Goal: Task Accomplishment & Management: Complete application form

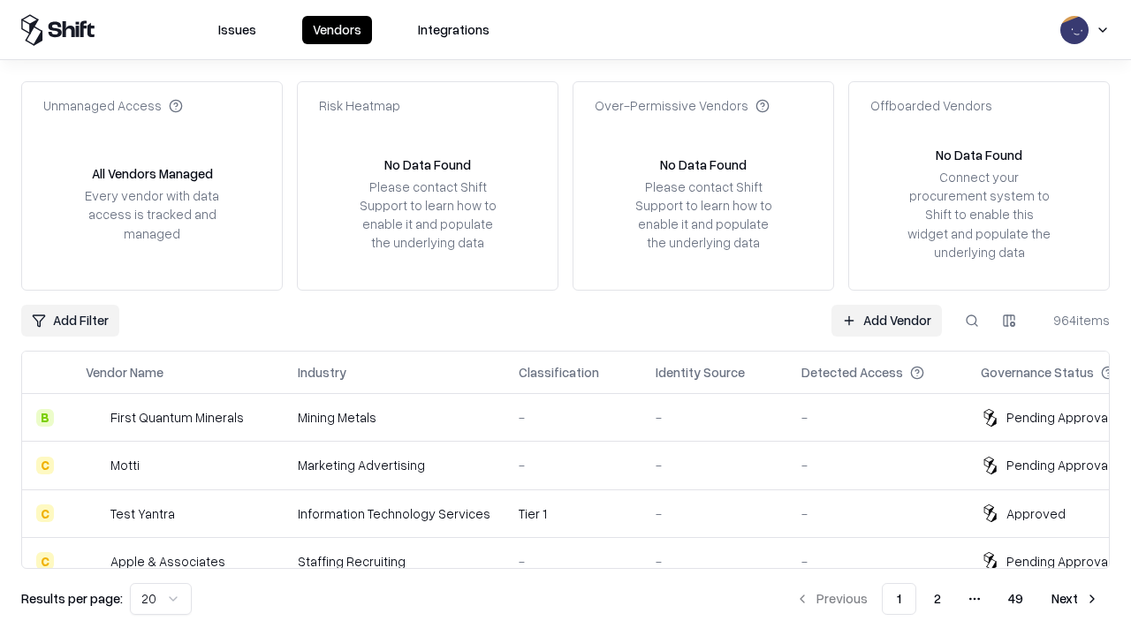
click at [886, 320] on link "Add Vendor" at bounding box center [886, 321] width 110 height 32
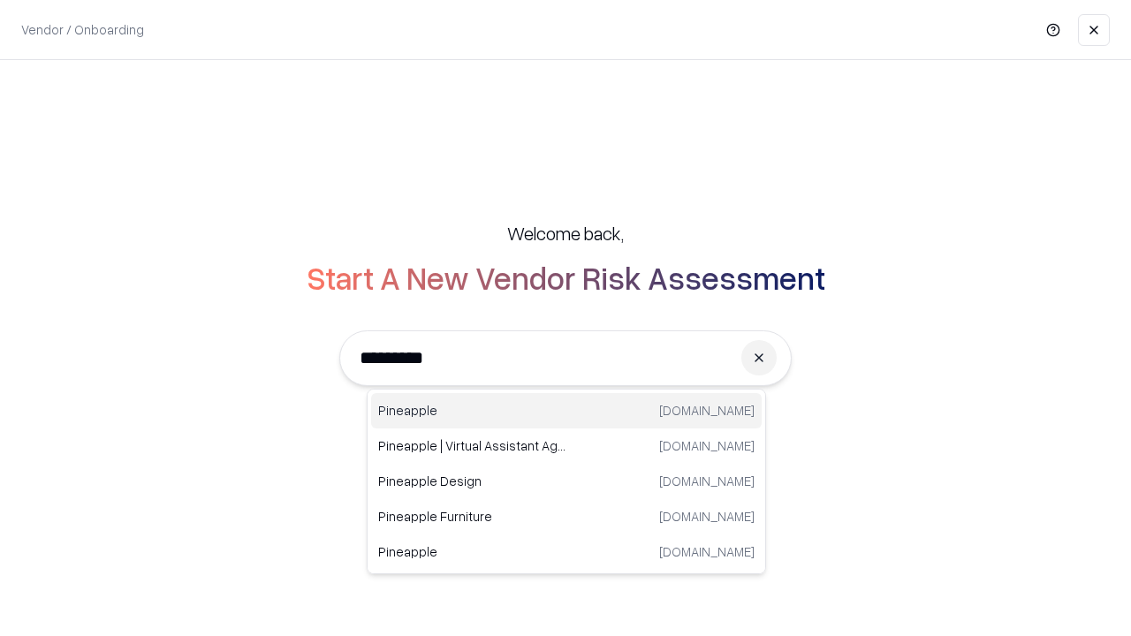
click at [566, 411] on div "Pineapple pineappleenergy.com" at bounding box center [566, 410] width 390 height 35
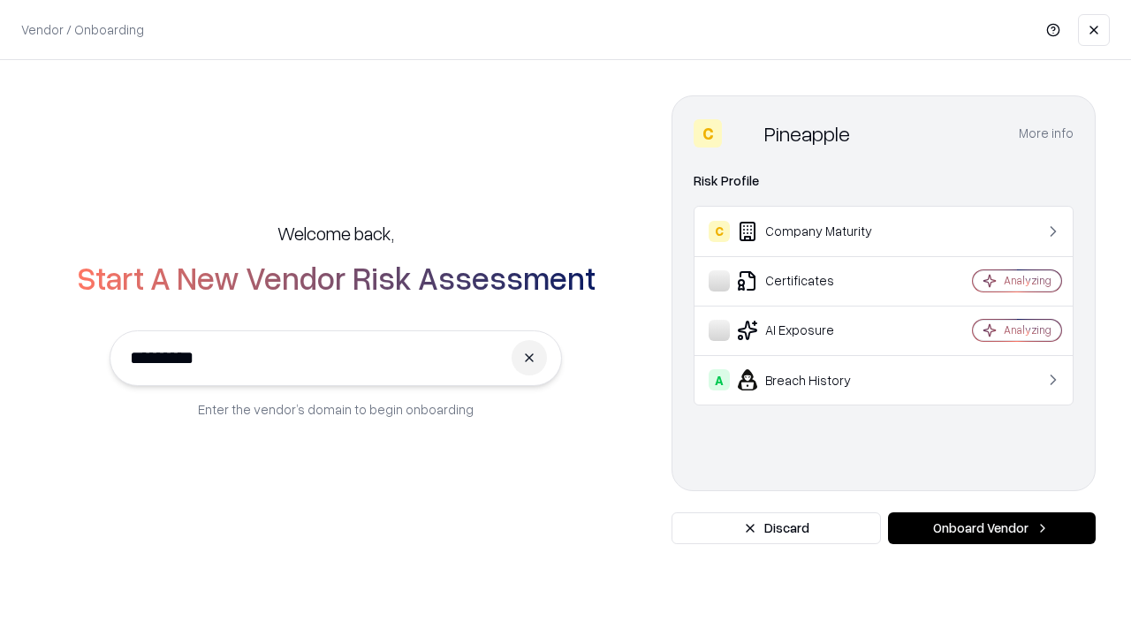
type input "*********"
click at [991, 528] on button "Onboard Vendor" at bounding box center [992, 528] width 208 height 32
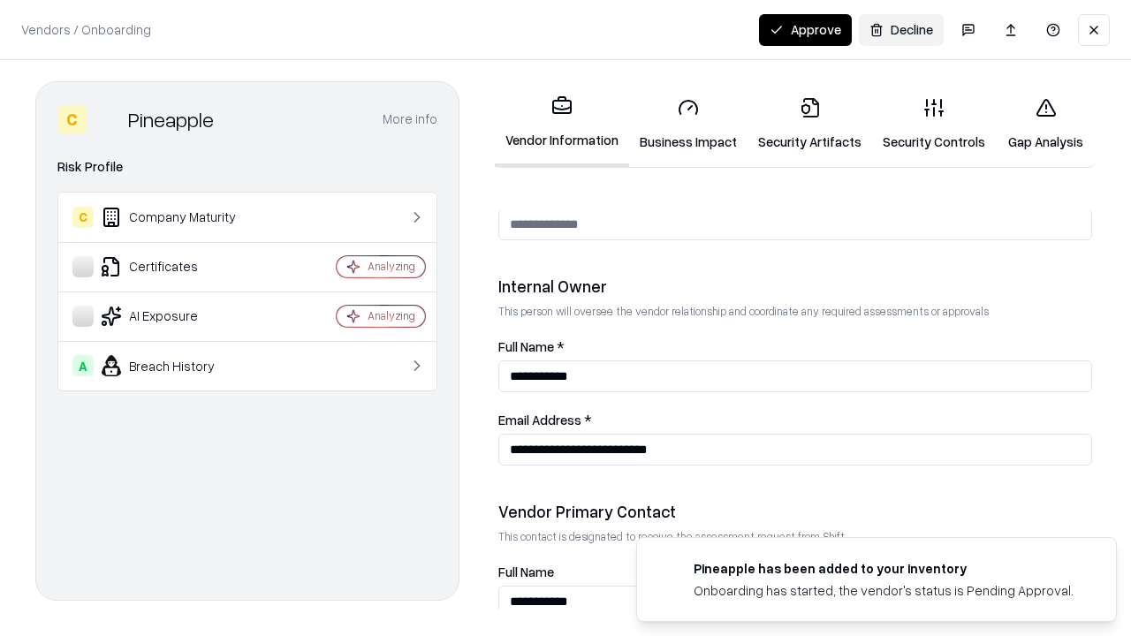
scroll to position [915, 0]
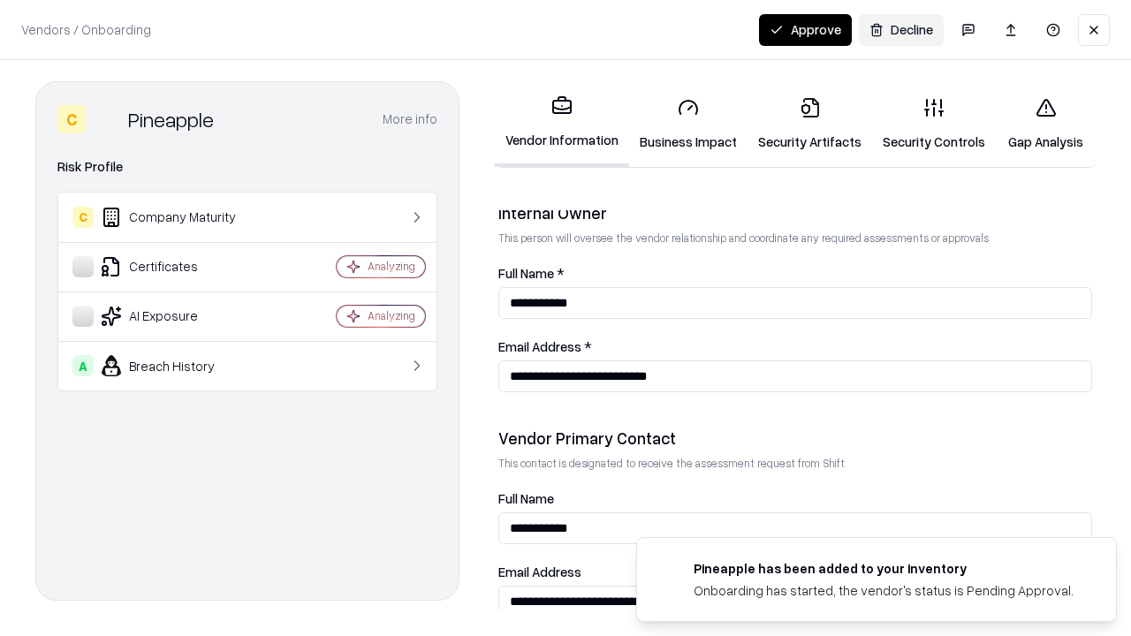
click at [809, 124] on link "Security Artifacts" at bounding box center [809, 124] width 125 height 82
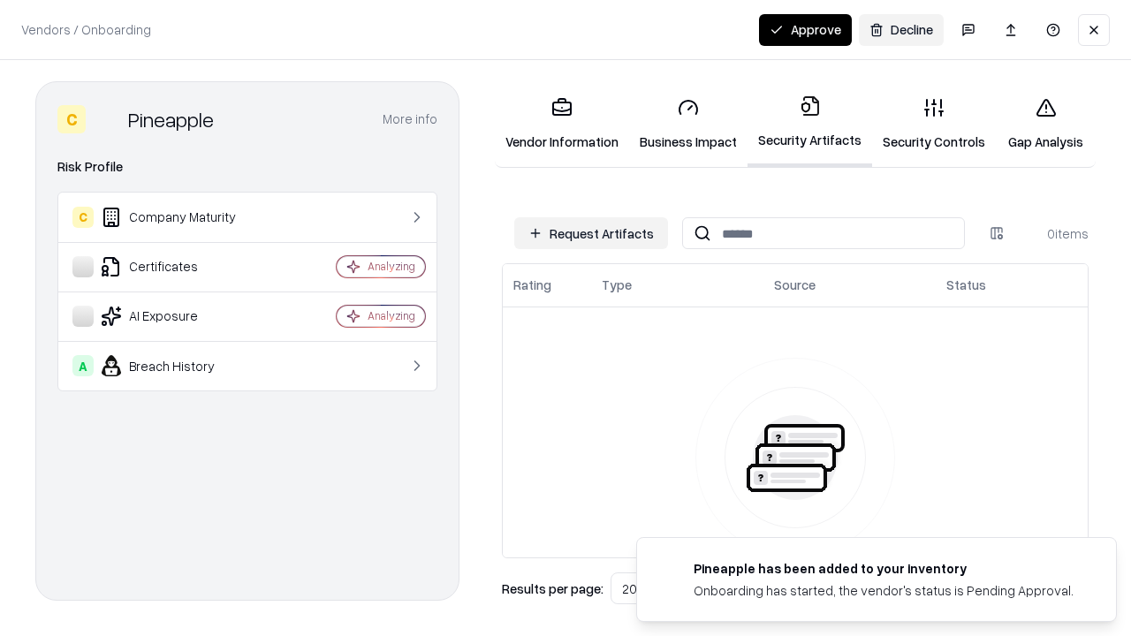
click at [591, 233] on button "Request Artifacts" at bounding box center [591, 233] width 154 height 32
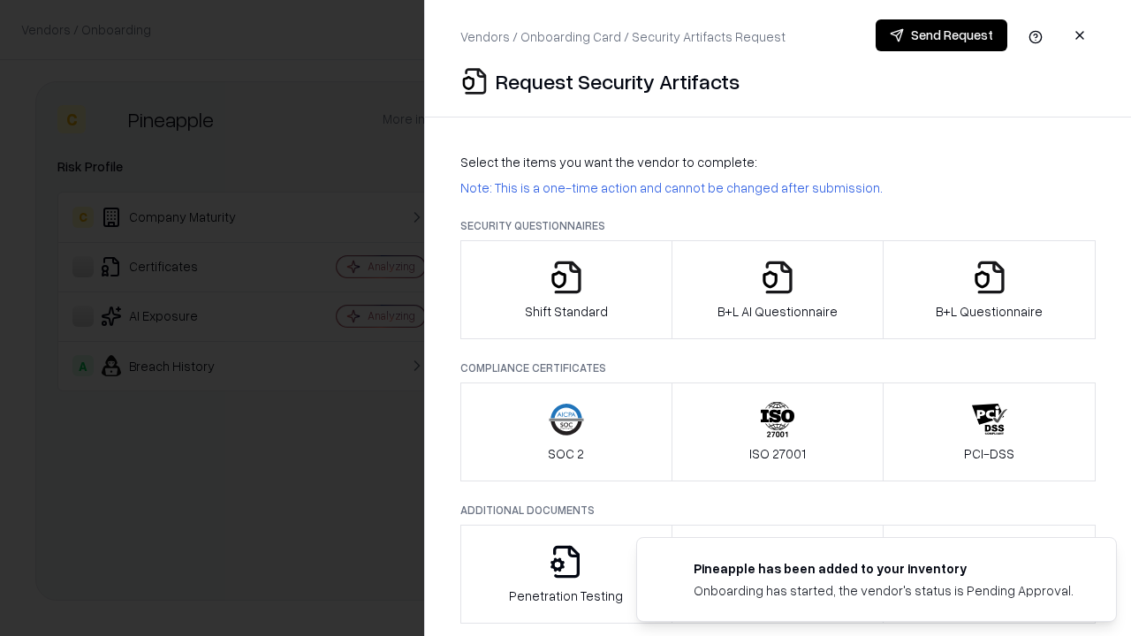
click at [988, 290] on icon "button" at bounding box center [989, 277] width 35 height 35
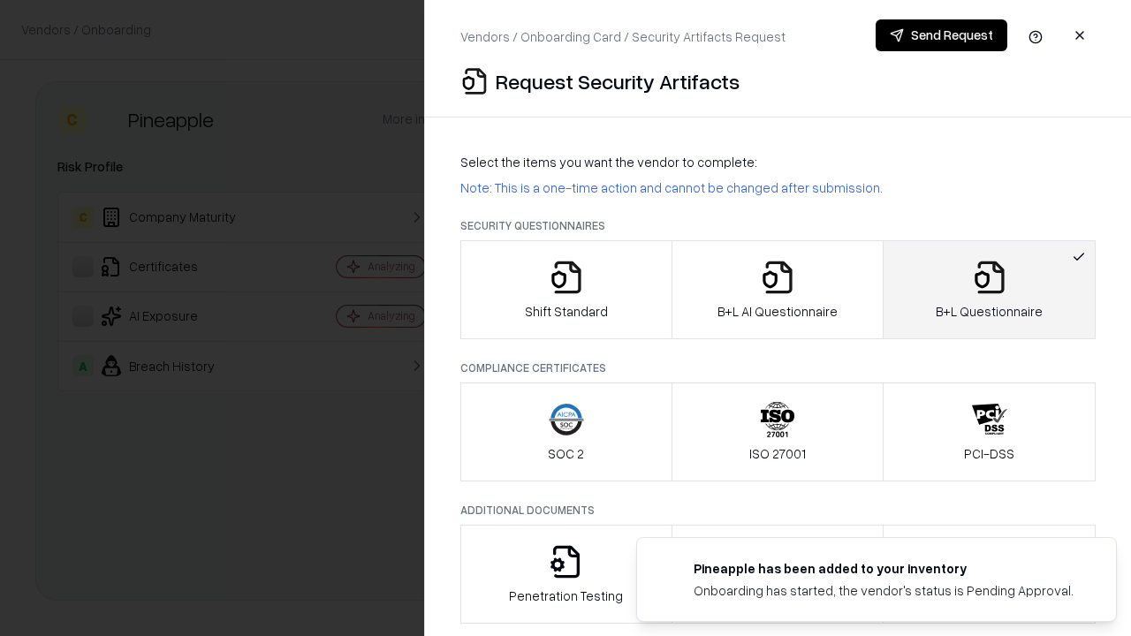
click at [776, 290] on icon "button" at bounding box center [777, 277] width 35 height 35
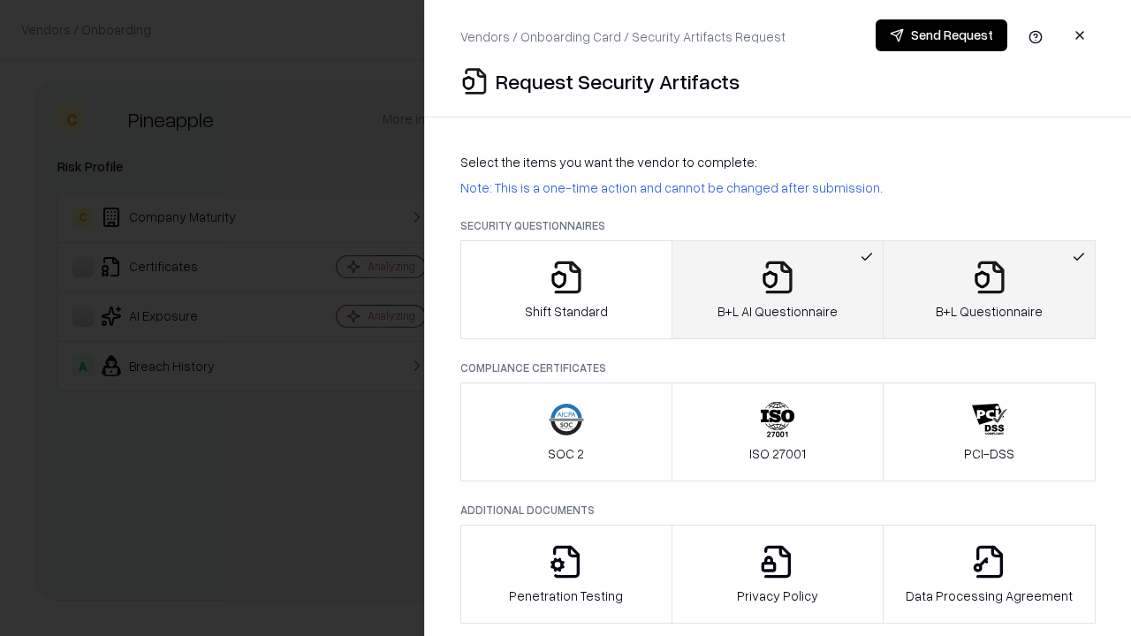
click at [941, 35] on button "Send Request" at bounding box center [941, 35] width 132 height 32
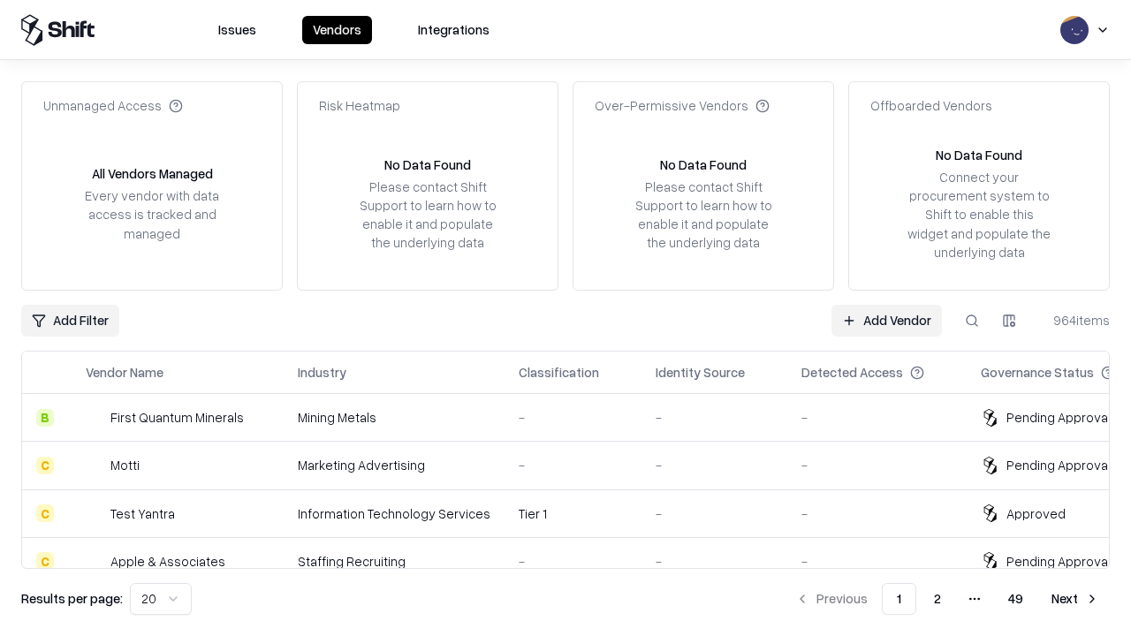
click at [972, 320] on button at bounding box center [972, 321] width 32 height 32
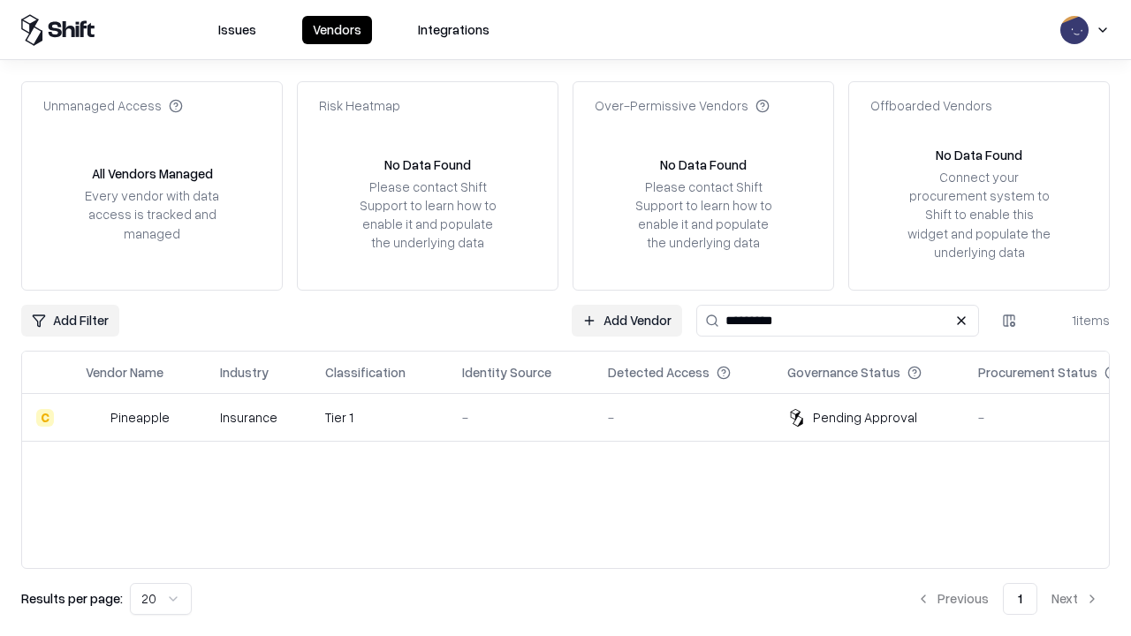
type input "*********"
click at [576, 417] on div "-" at bounding box center [520, 417] width 117 height 19
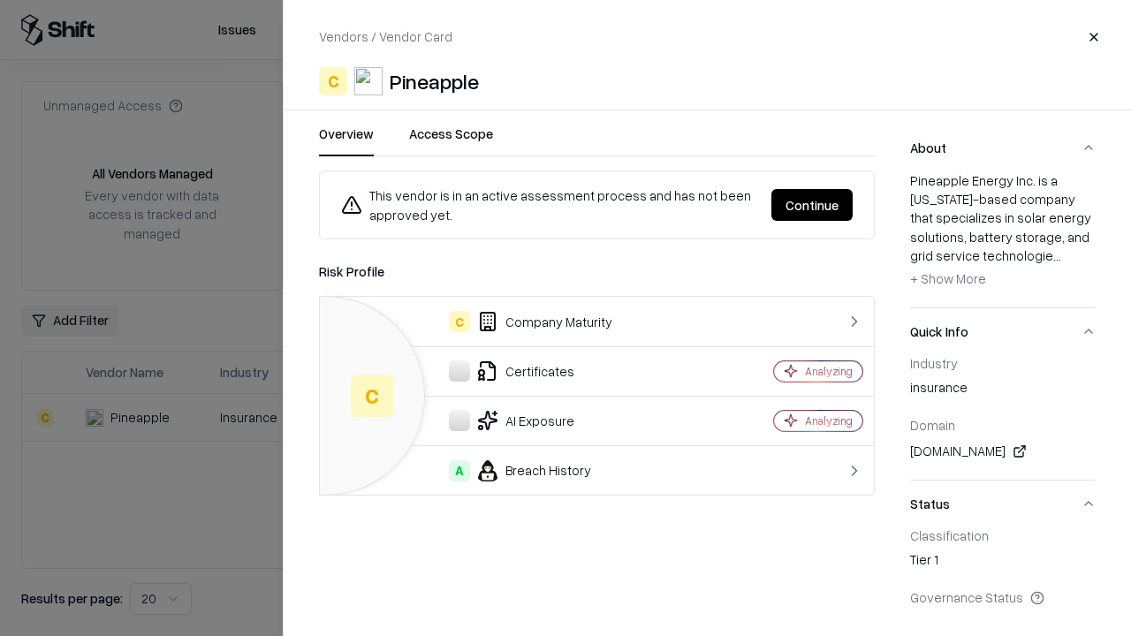
click at [812, 205] on button "Continue" at bounding box center [811, 205] width 81 height 32
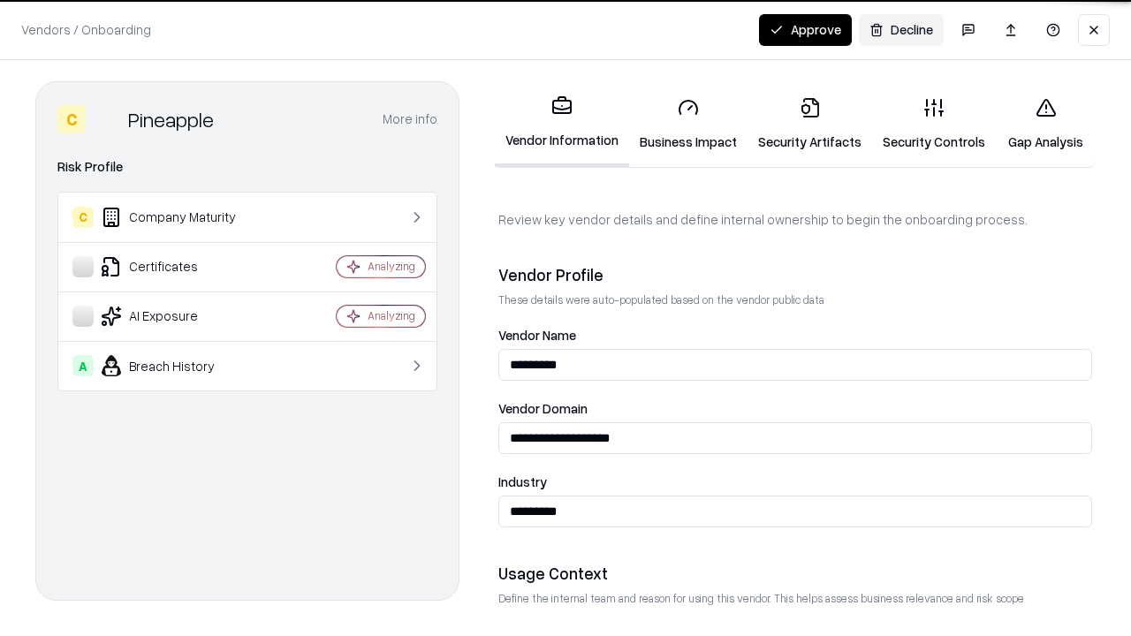
click at [809, 124] on link "Security Artifacts" at bounding box center [809, 124] width 125 height 82
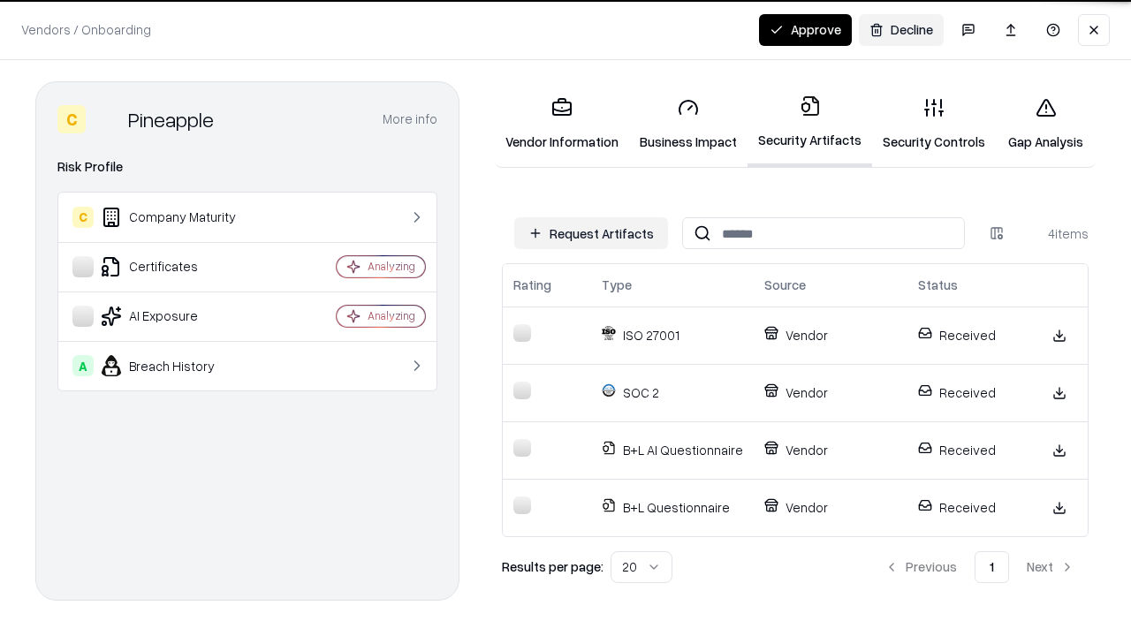
click at [805, 29] on button "Approve" at bounding box center [805, 30] width 93 height 32
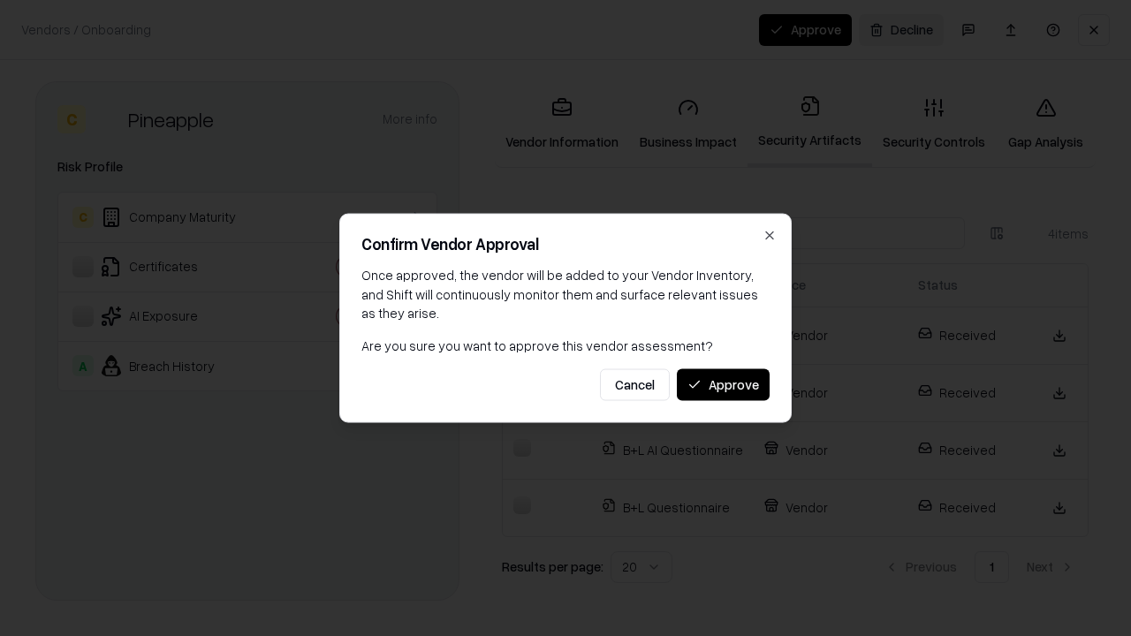
click at [723, 384] on button "Approve" at bounding box center [723, 384] width 93 height 32
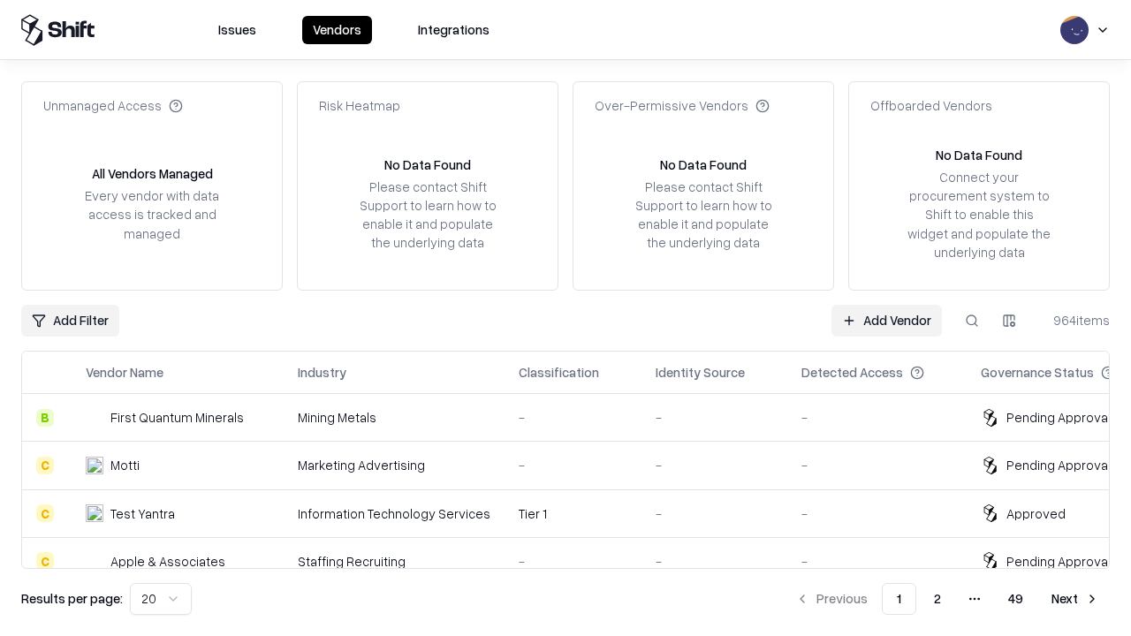
type input "*********"
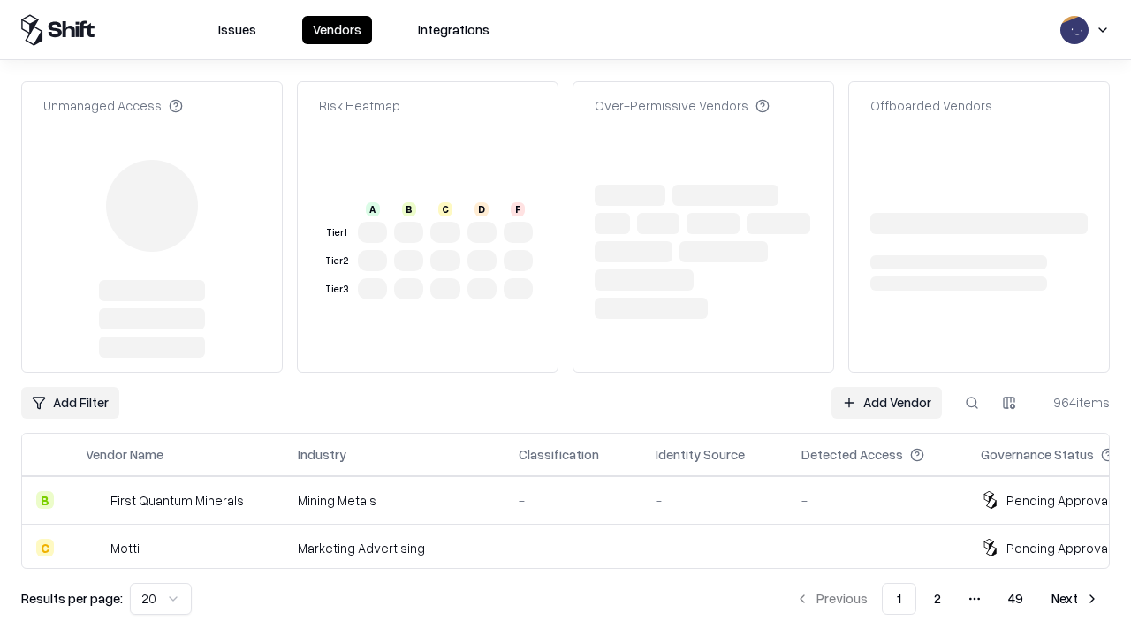
click at [886, 387] on link "Add Vendor" at bounding box center [886, 403] width 110 height 32
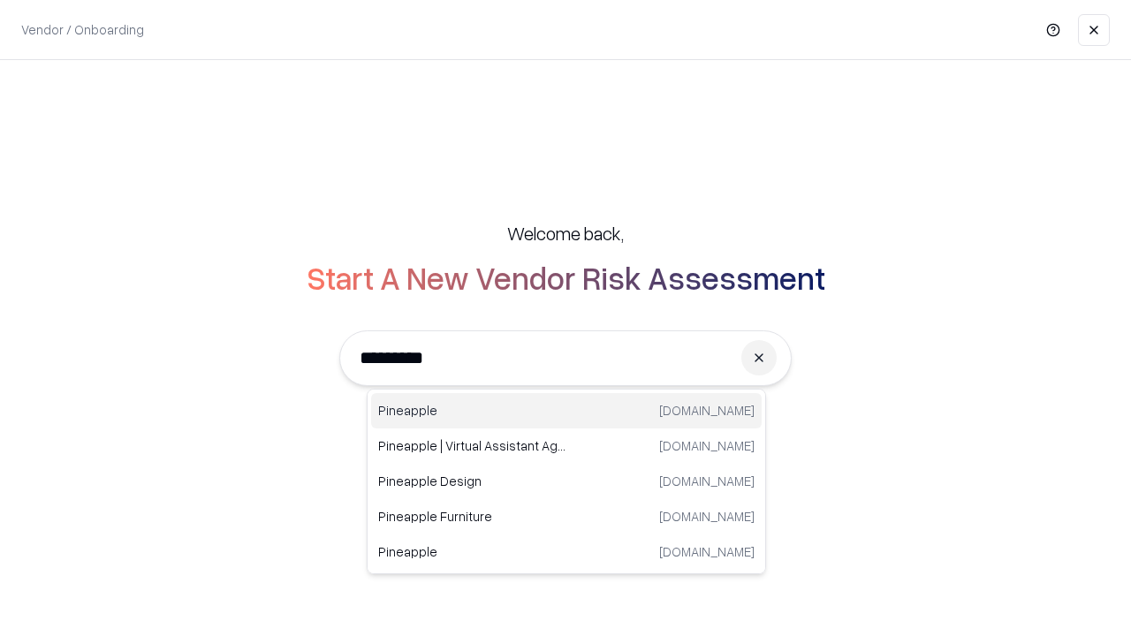
click at [566, 411] on div "Pineapple pineappleenergy.com" at bounding box center [566, 410] width 390 height 35
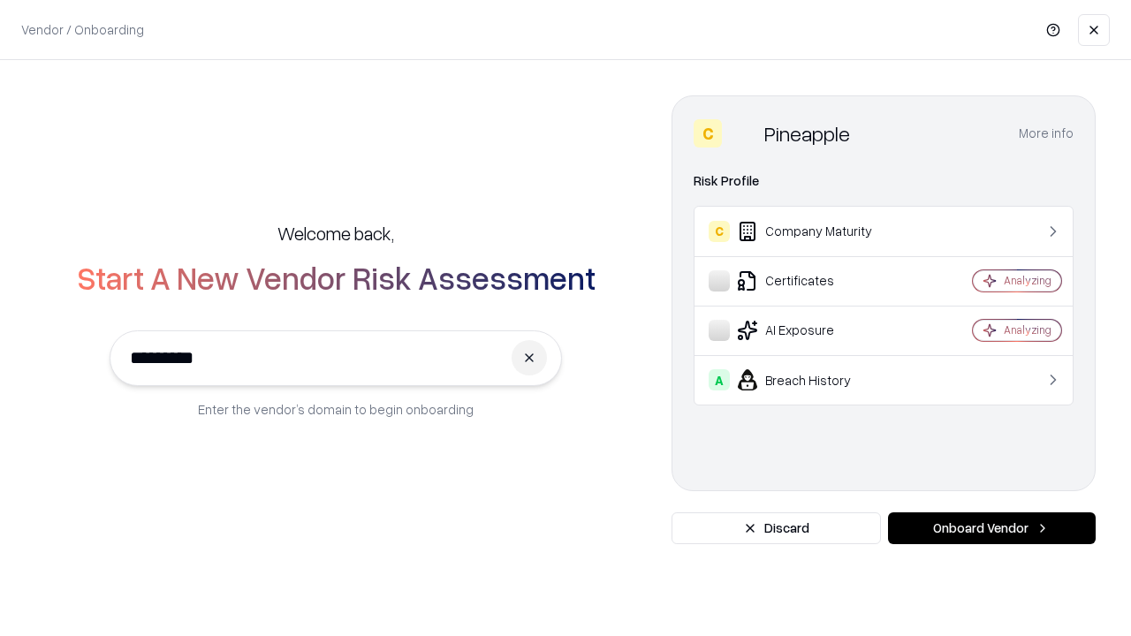
type input "*********"
click at [991, 528] on button "Onboard Vendor" at bounding box center [992, 528] width 208 height 32
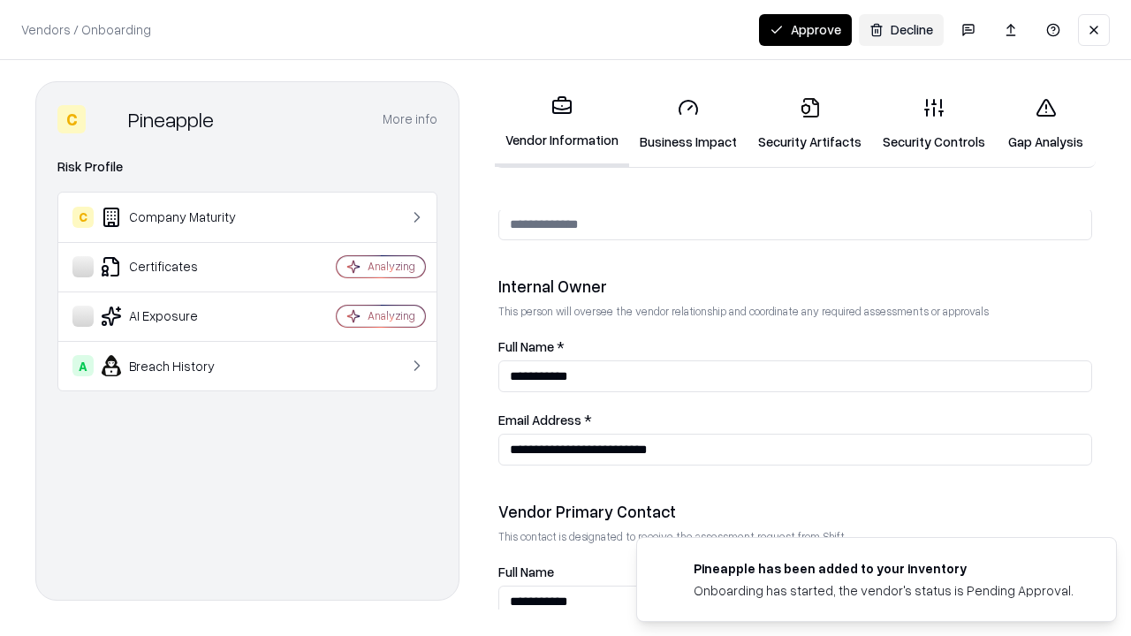
scroll to position [915, 0]
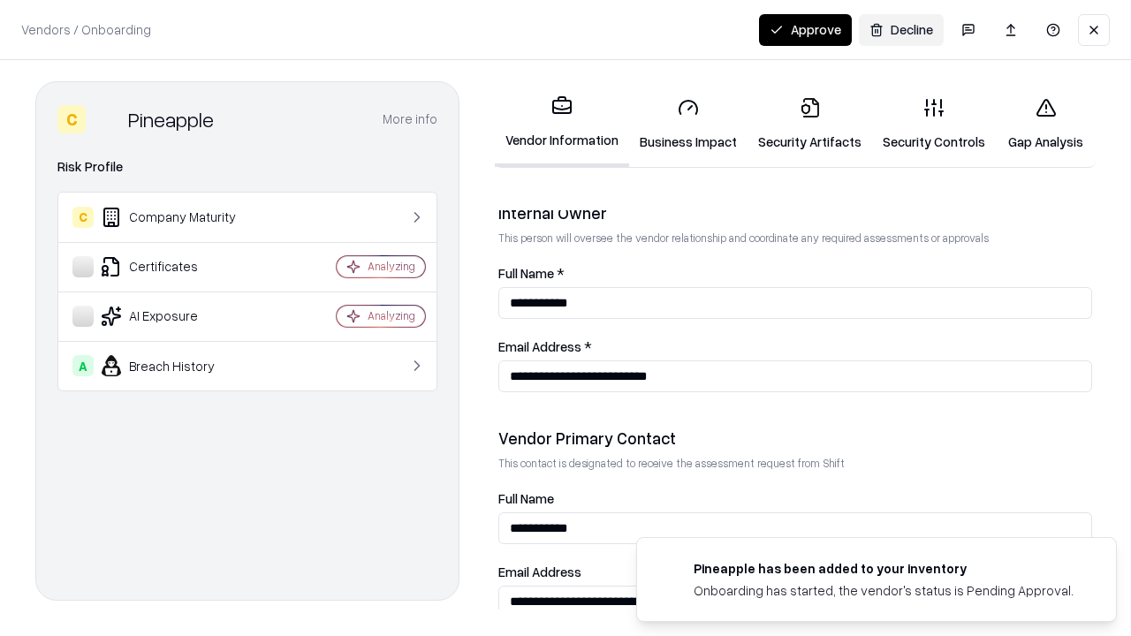
click at [805, 29] on button "Approve" at bounding box center [805, 30] width 93 height 32
